Goal: Transaction & Acquisition: Book appointment/travel/reservation

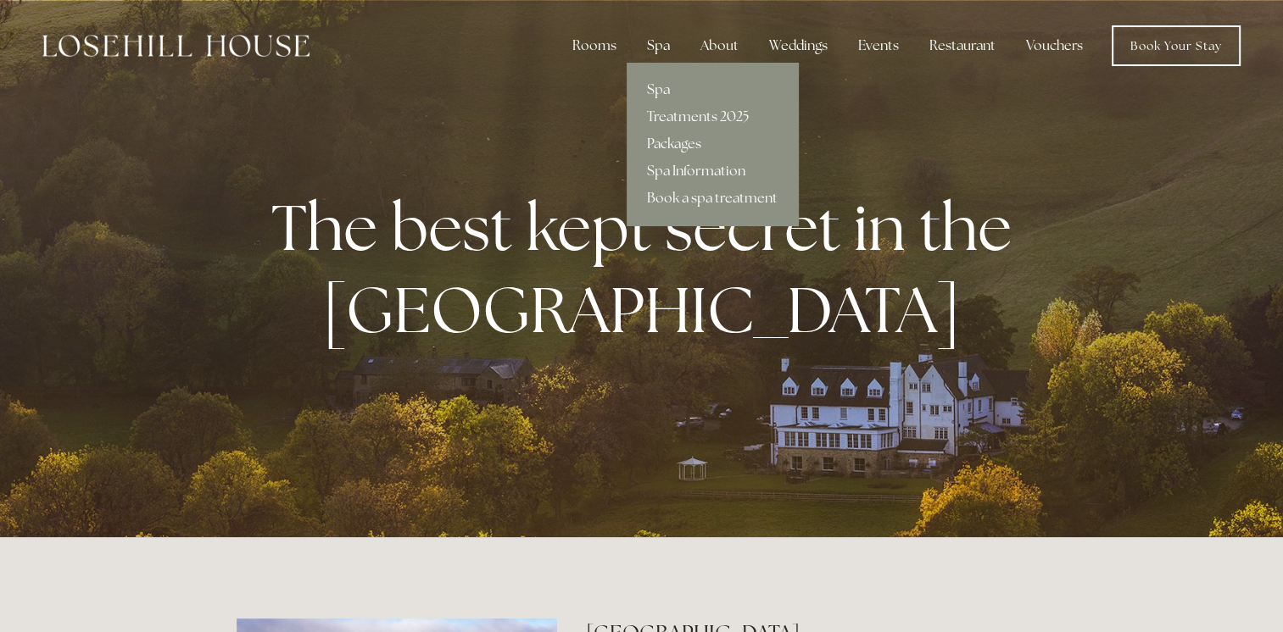
click at [669, 44] on div "Spa" at bounding box center [658, 46] width 50 height 34
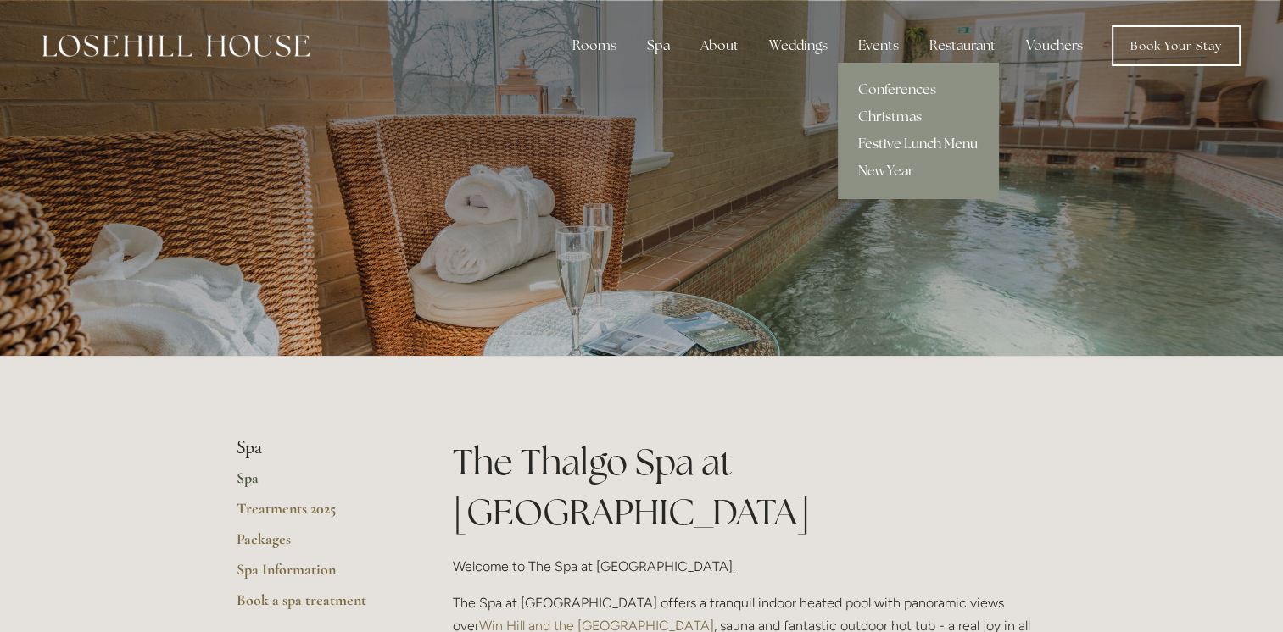
click at [893, 119] on link "Christmas" at bounding box center [918, 116] width 160 height 27
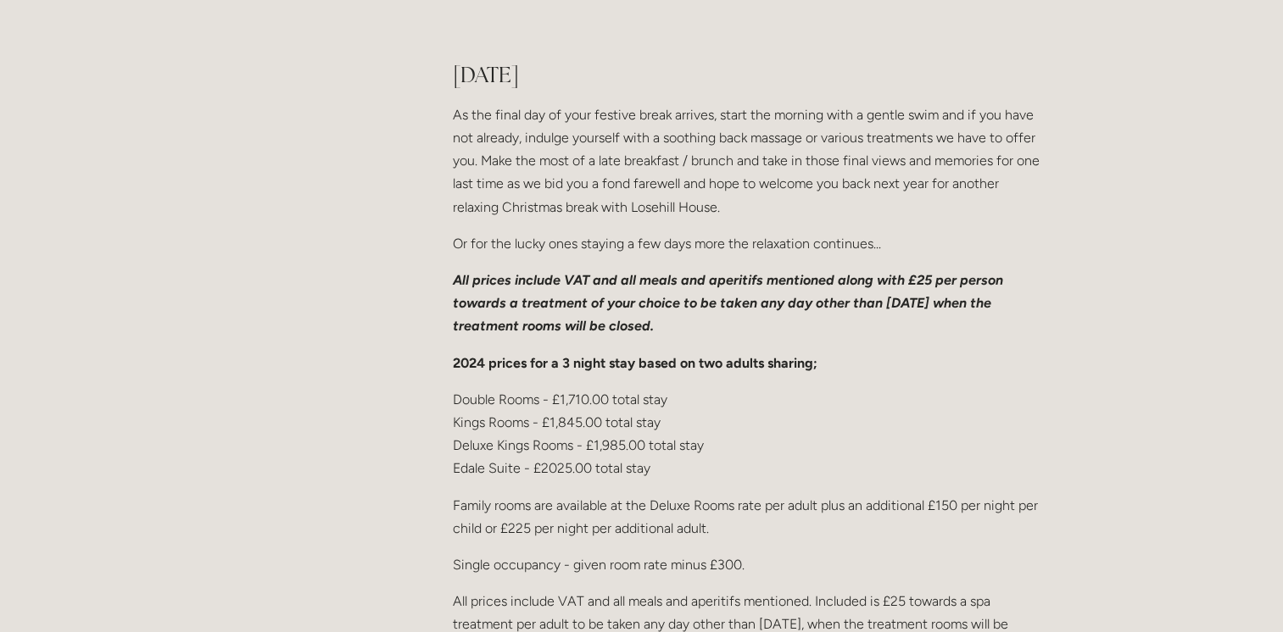
scroll to position [2432, 0]
